Goal: Information Seeking & Learning: Understand process/instructions

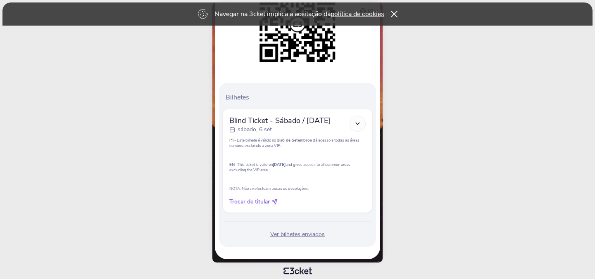
scroll to position [131, 0]
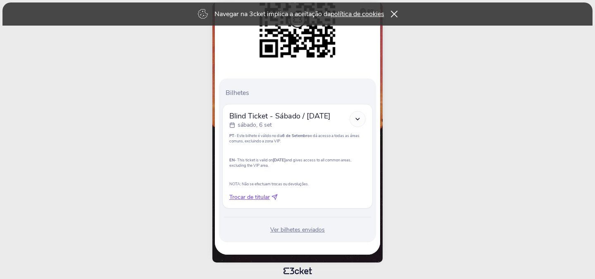
click at [359, 120] on icon at bounding box center [357, 119] width 7 height 7
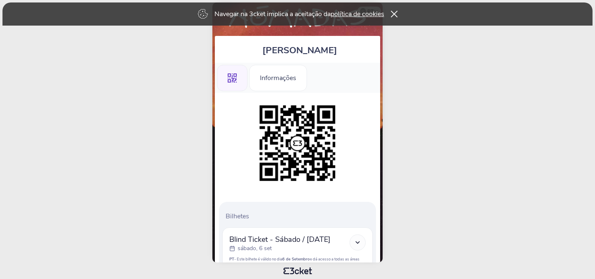
scroll to position [4, 0]
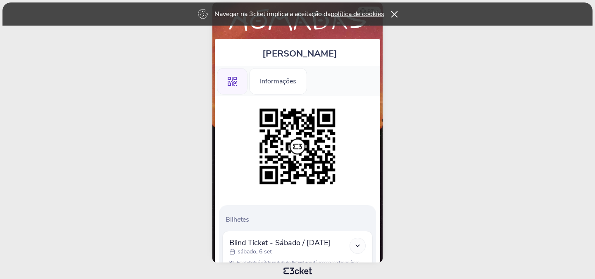
click at [396, 15] on icon at bounding box center [393, 14] width 7 height 7
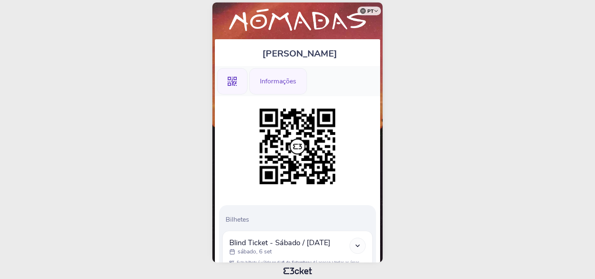
click at [292, 78] on div "Informações" at bounding box center [278, 81] width 58 height 26
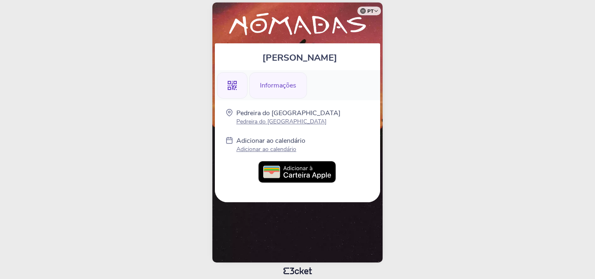
click at [237, 84] on div ".st0{fill-rule:evenodd;clip-rule:evenodd;}" at bounding box center [232, 85] width 31 height 26
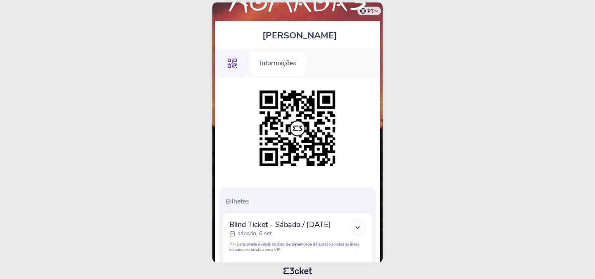
scroll to position [22, 0]
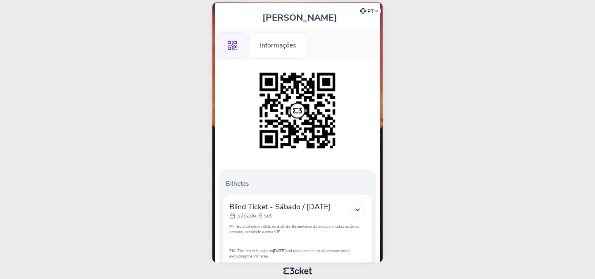
scroll to position [5, 0]
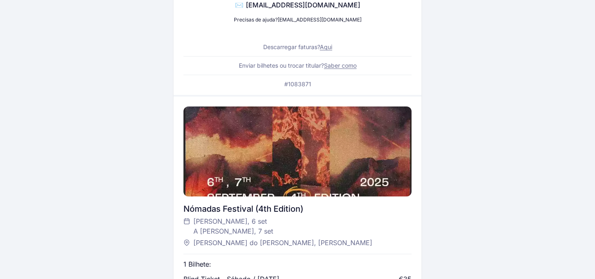
scroll to position [138, 0]
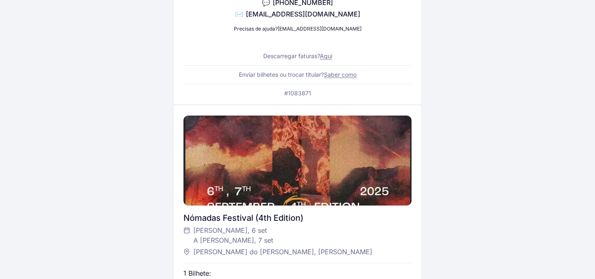
click at [339, 76] on link "Saber como" at bounding box center [340, 74] width 33 height 7
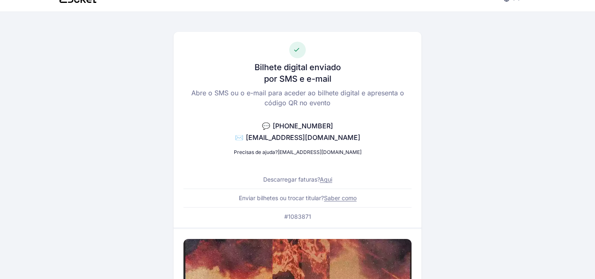
scroll to position [14, 0]
